Goal: Task Accomplishment & Management: Manage account settings

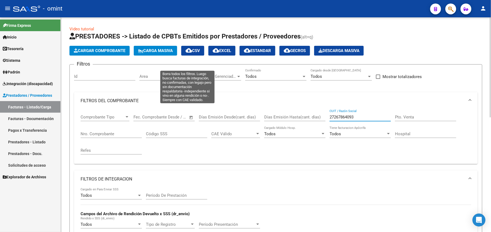
scroll to position [0, 456]
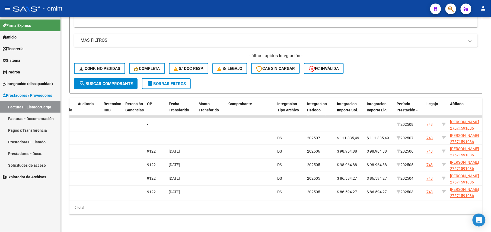
click at [20, 57] on link "Sistema" at bounding box center [30, 61] width 61 height 12
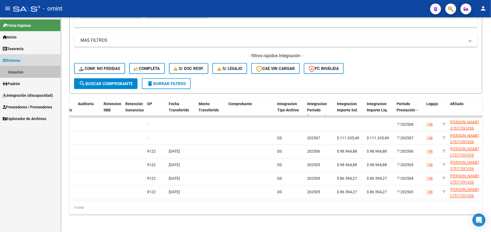
click at [24, 70] on link "Usuarios" at bounding box center [30, 72] width 61 height 12
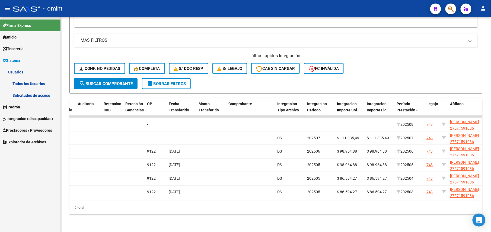
click at [32, 93] on link "Solicitudes de acceso" at bounding box center [30, 96] width 61 height 12
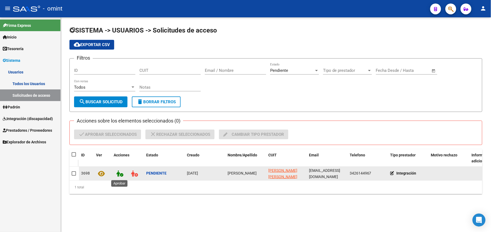
click at [121, 173] on icon at bounding box center [119, 174] width 7 height 6
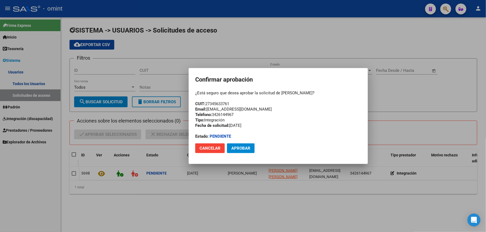
click at [214, 104] on div "¿Está seguro que desea aprobar la solicitud de Fernanda Marengo? CUIT: 27345633…" at bounding box center [278, 114] width 166 height 49
copy div "27345633761"
click at [238, 147] on span "Aprobar" at bounding box center [240, 148] width 19 height 5
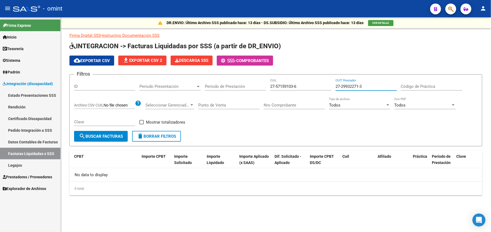
click at [26, 61] on link "Sistema" at bounding box center [30, 61] width 61 height 12
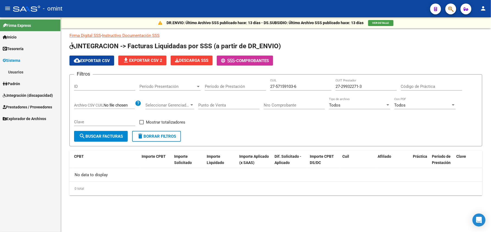
click at [30, 74] on link "Usuarios" at bounding box center [30, 72] width 61 height 12
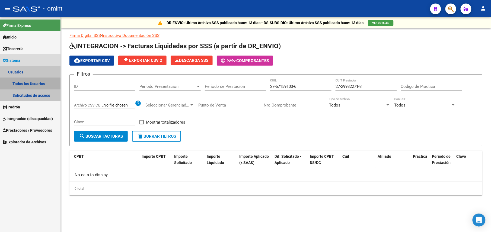
click at [30, 85] on link "Todos los Usuarios" at bounding box center [30, 84] width 61 height 12
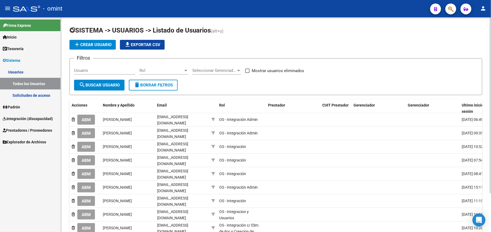
click at [112, 74] on div "Usuario" at bounding box center [104, 71] width 61 height 17
click at [111, 73] on div "Usuario" at bounding box center [104, 69] width 61 height 12
paste input "27345633761"
type input "27345633761"
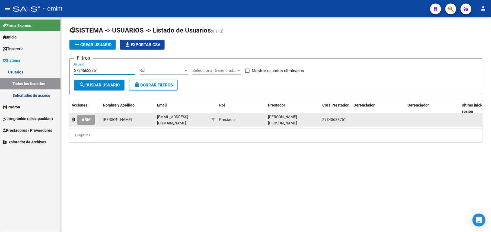
click at [86, 116] on button "ABM" at bounding box center [86, 120] width 18 height 10
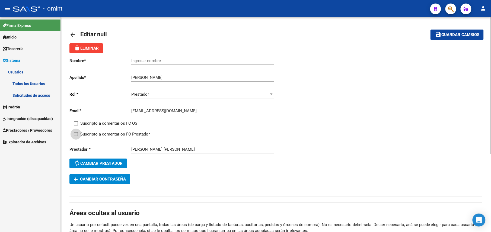
click at [99, 135] on span "Suscripto a comentarios FC Prestador" at bounding box center [114, 134] width 69 height 7
click at [76, 136] on input "Suscripto a comentarios FC Prestador" at bounding box center [76, 136] width 0 height 0
checkbox input "true"
click at [99, 125] on span "Suscripto a comentarios FC OS" at bounding box center [108, 123] width 57 height 7
click at [76, 126] on input "Suscripto a comentarios FC OS" at bounding box center [76, 126] width 0 height 0
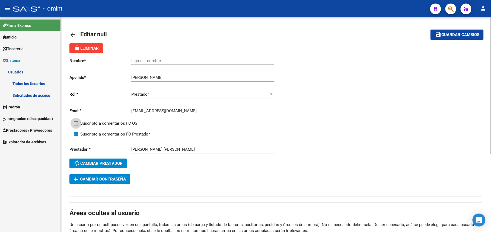
checkbox input "true"
drag, startPoint x: 174, startPoint y: 78, endPoint x: 131, endPoint y: 73, distance: 43.1
click at [131, 73] on div "Nombre * Ingresar nombre Apellido * Fernanda Marengo Ingresar apellido Rol * Pr…" at bounding box center [172, 113] width 206 height 121
drag, startPoint x: 139, startPoint y: 80, endPoint x: 138, endPoint y: 76, distance: 4.2
click at [138, 74] on div "Fernanda Marengo Ingresar apellido" at bounding box center [202, 76] width 142 height 12
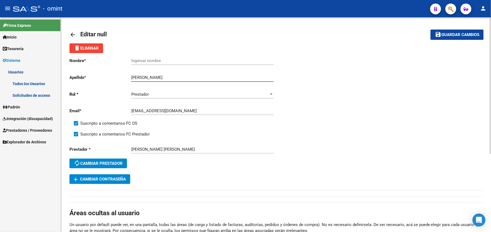
click at [158, 61] on input "Ingresar nombre" at bounding box center [202, 60] width 142 height 5
paste input "Fernanda Marengo"
type input "Fernanda Marengo"
click at [455, 27] on mat-toolbar-row "save Guardar cambios" at bounding box center [440, 34] width 86 height 17
click at [453, 30] on button "save Guardar cambios" at bounding box center [457, 35] width 53 height 10
